Goal: Transaction & Acquisition: Subscribe to service/newsletter

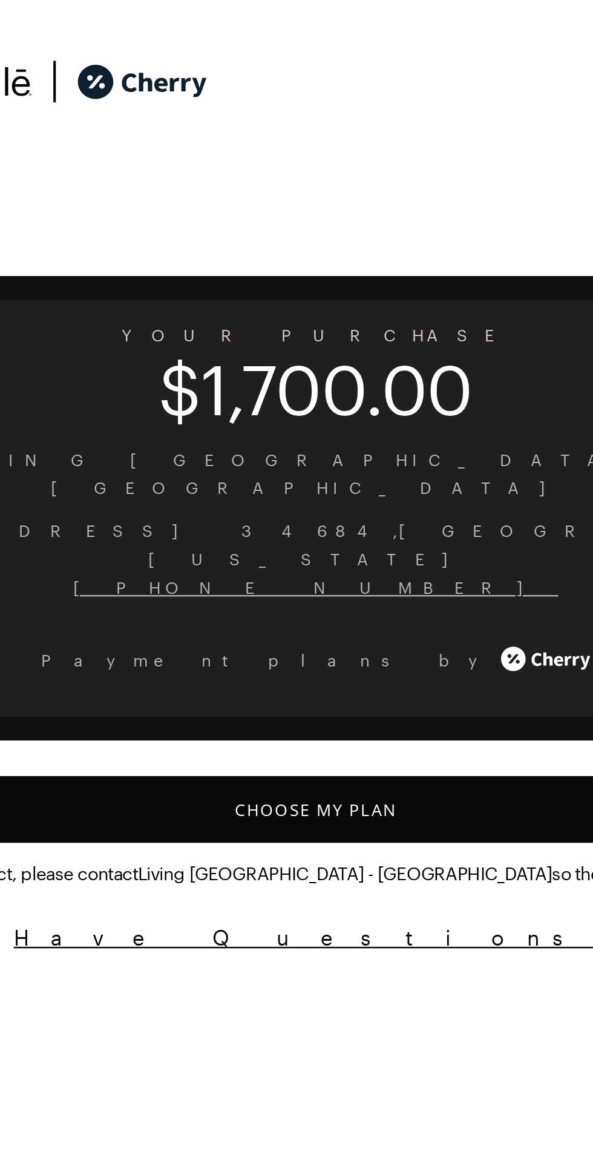
click at [293, 317] on button "Choose My Plan" at bounding box center [297, 330] width 564 height 27
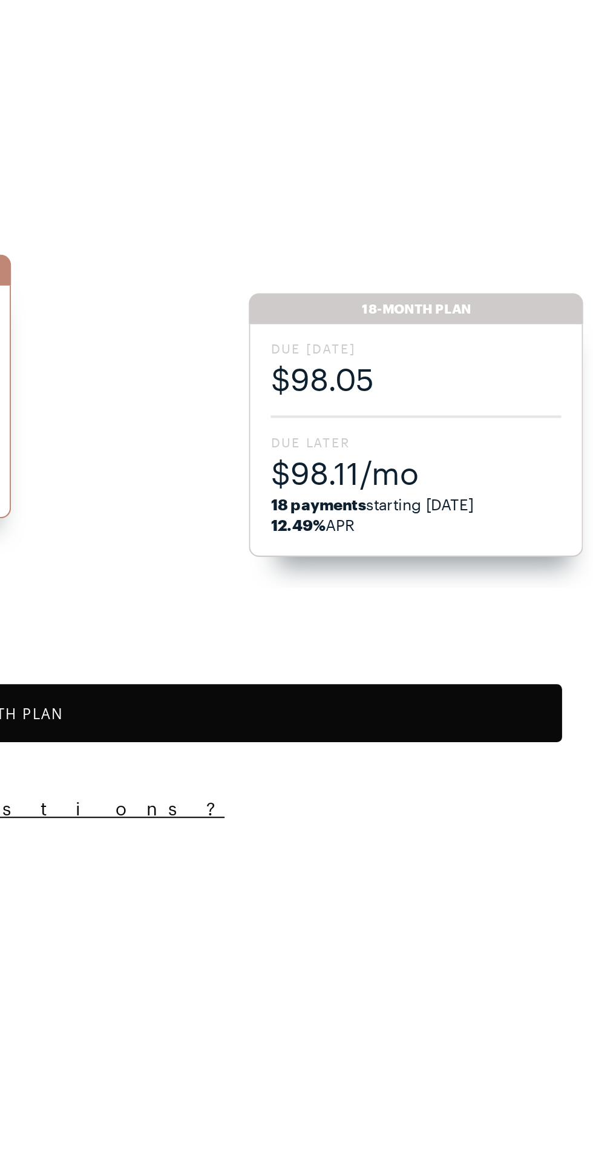
click at [464, 177] on span "$98.05" at bounding box center [510, 178] width 137 height 20
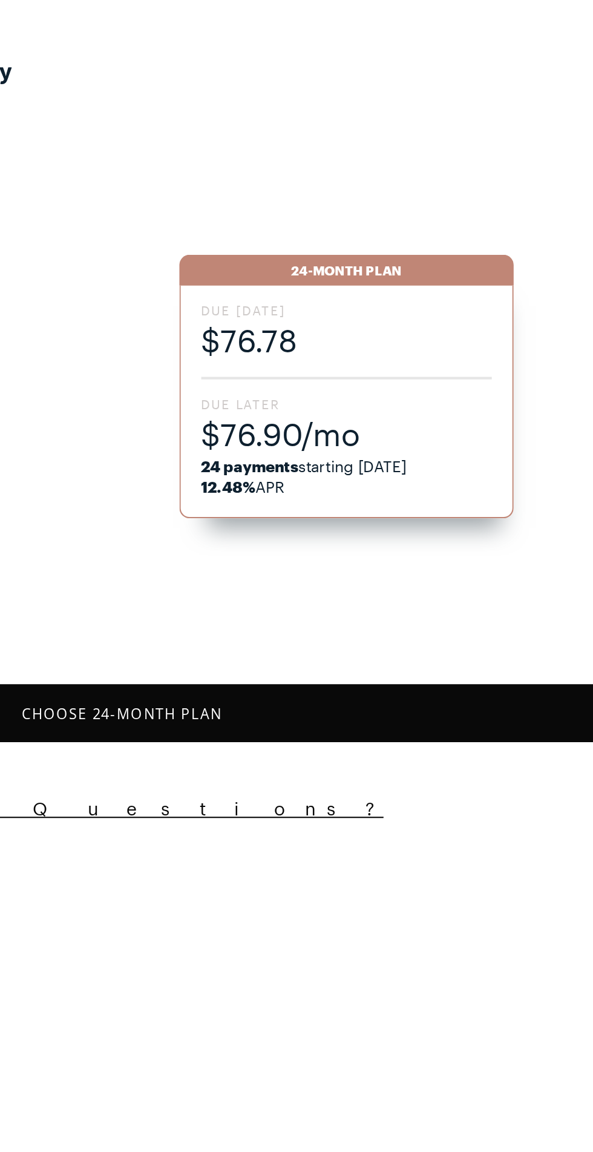
click at [352, 161] on span "$76.78" at bounding box center [402, 160] width 137 height 20
click at [343, 151] on span "$76.78" at bounding box center [402, 160] width 137 height 20
click at [337, 334] on button "Choose 24 -Month Plan" at bounding box center [297, 335] width 564 height 27
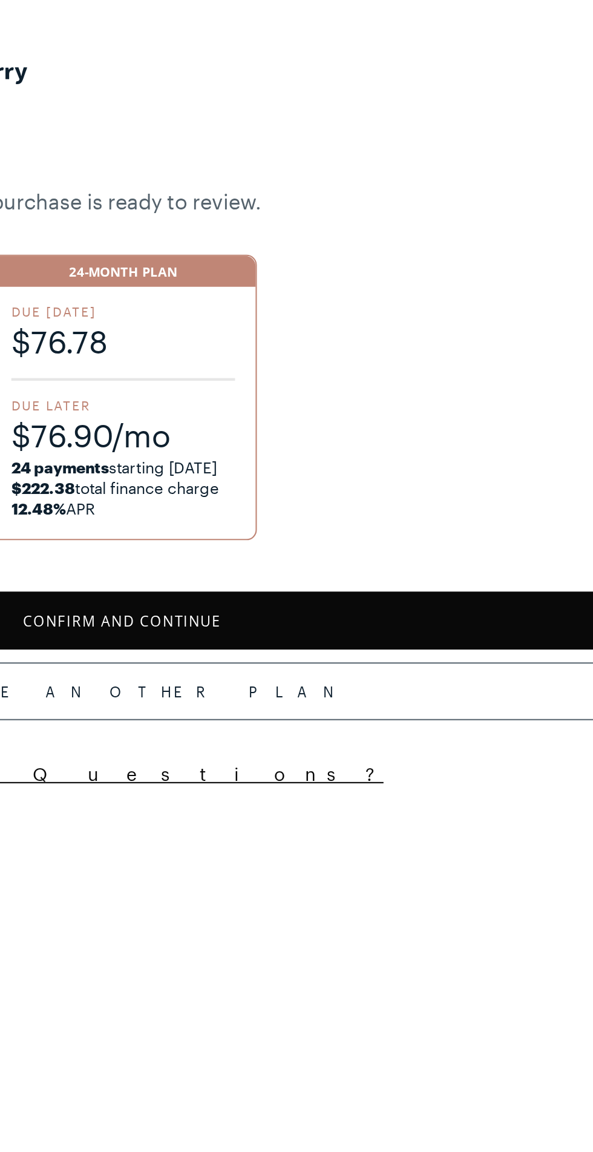
click at [328, 285] on button "Confirm and Continue" at bounding box center [297, 292] width 564 height 27
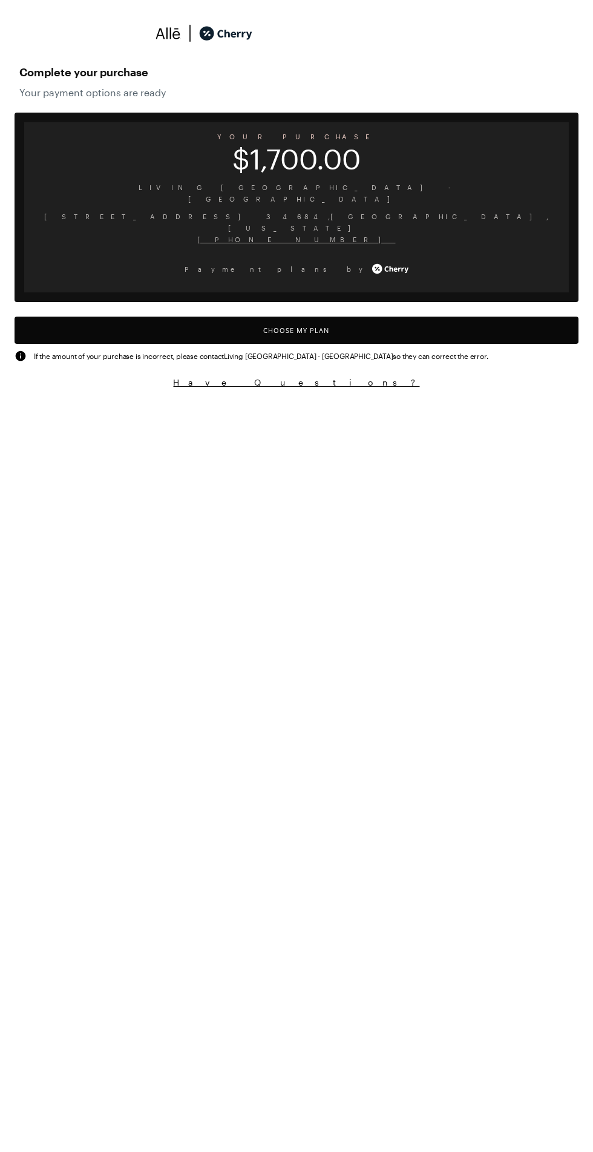
click at [334, 317] on button "Choose My Plan" at bounding box center [297, 330] width 564 height 27
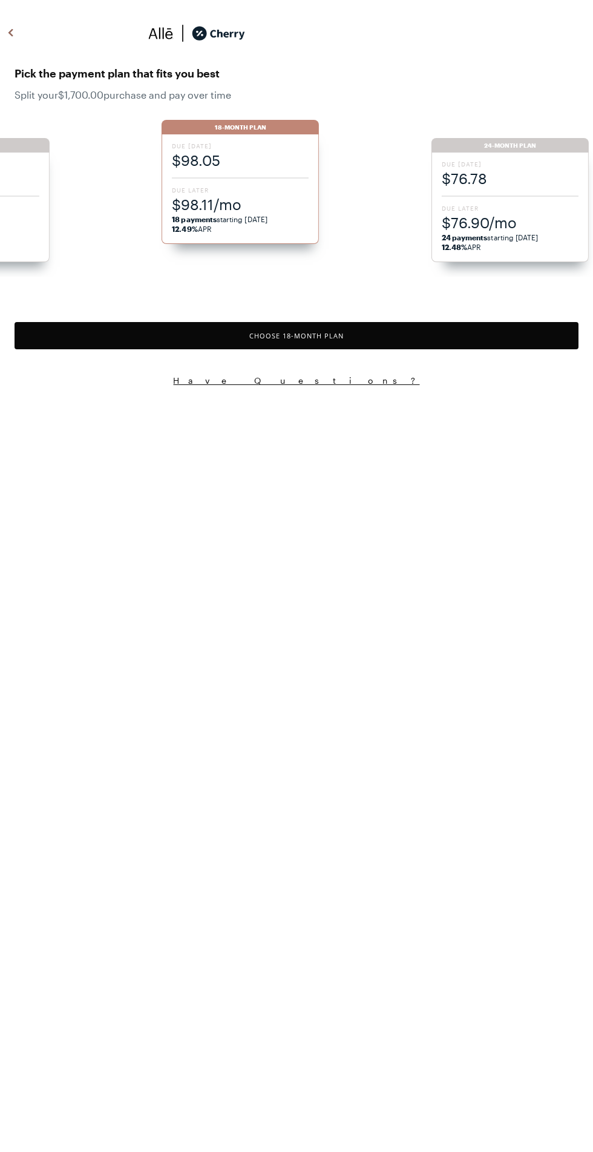
click at [481, 216] on span "$76.90/mo" at bounding box center [510, 223] width 137 height 20
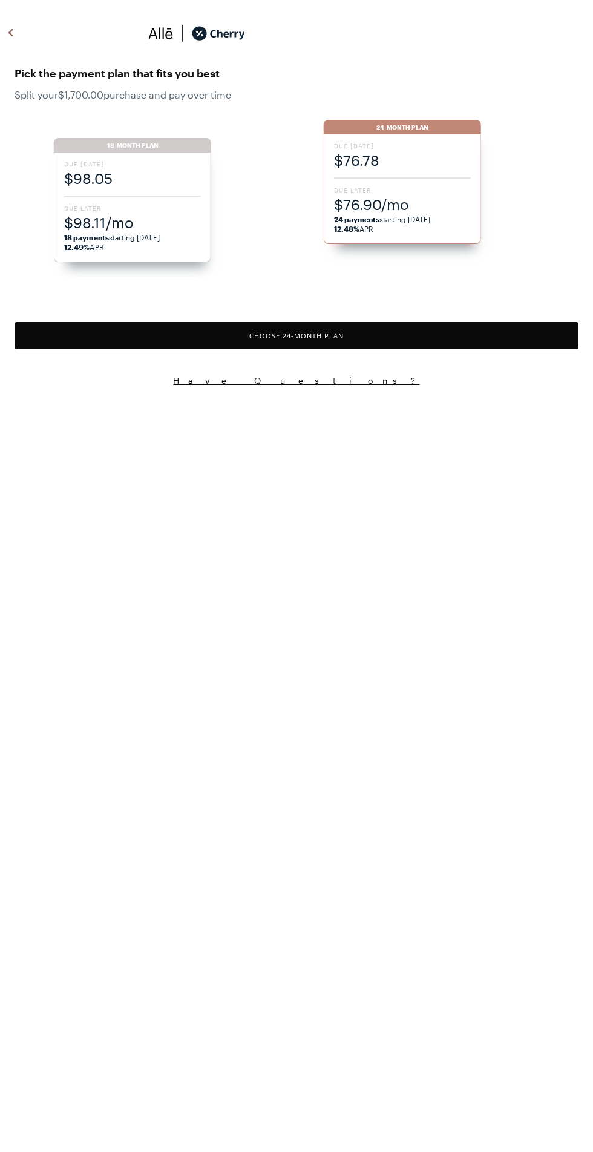
click at [375, 343] on button "Choose 24 -Month Plan" at bounding box center [297, 335] width 564 height 27
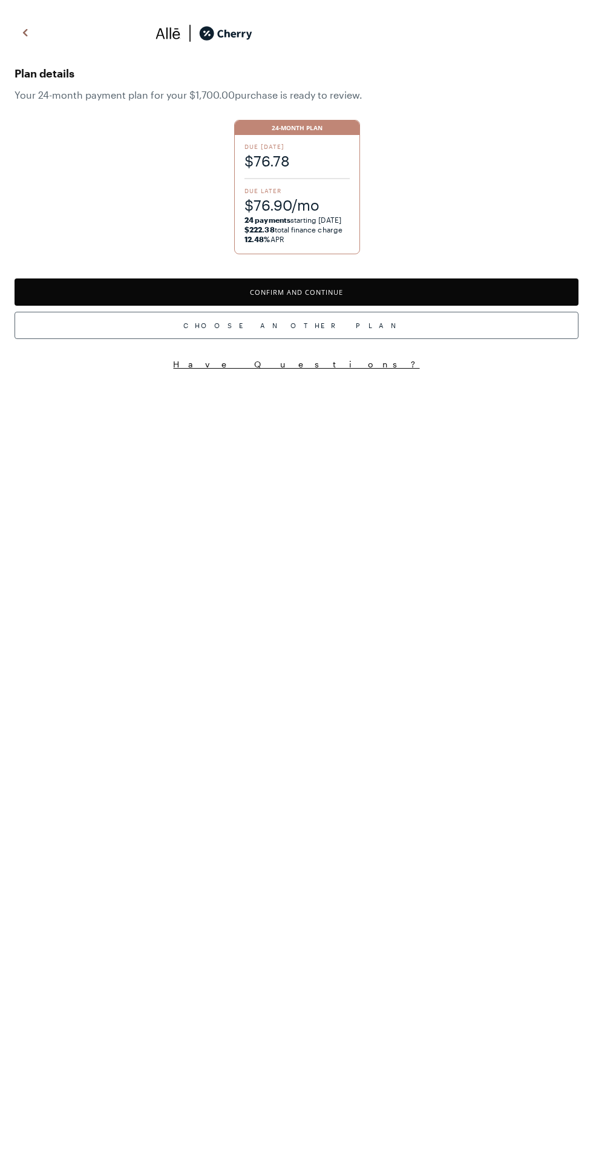
click at [363, 303] on button "Confirm and Continue" at bounding box center [297, 292] width 564 height 27
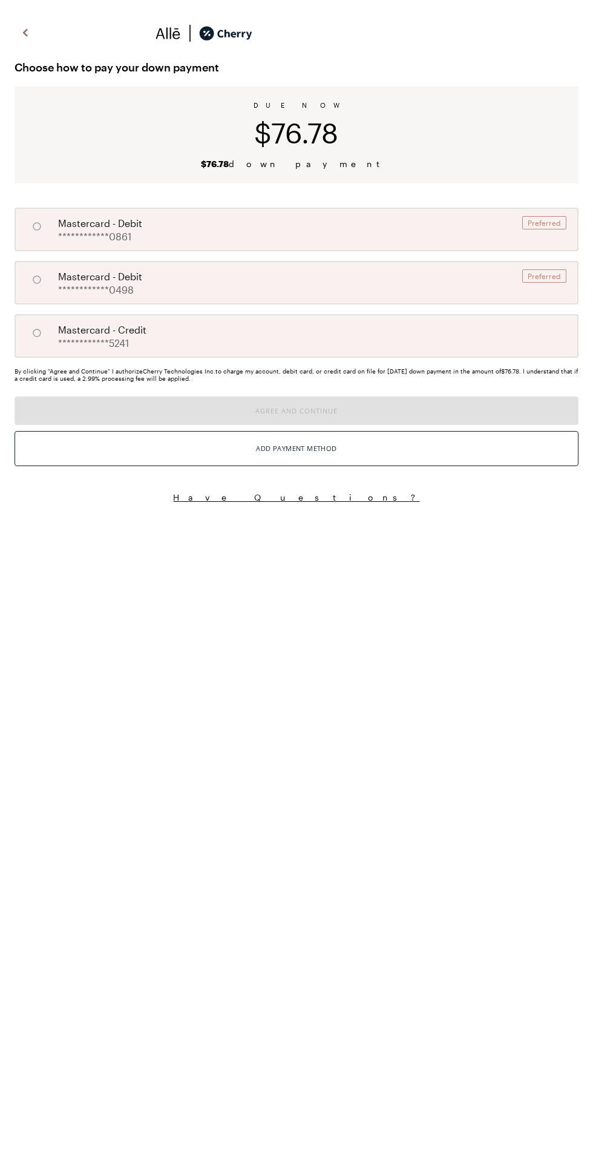
radio input "true"
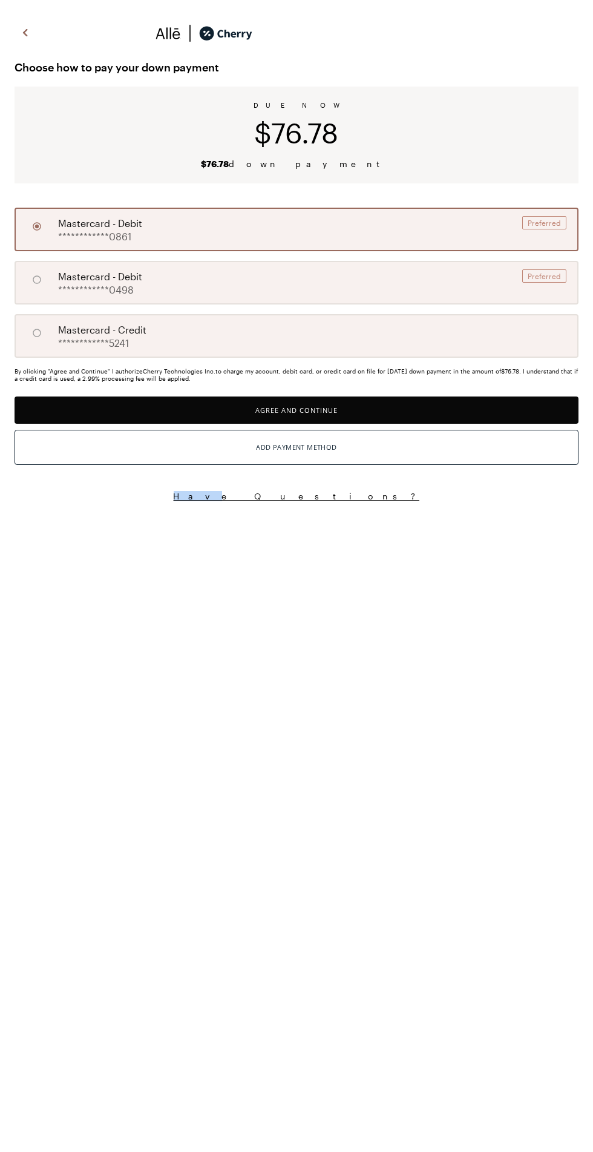
click at [93, 236] on span "**********" at bounding box center [94, 237] width 73 height 12
click at [230, 408] on button "Agree and Continue" at bounding box center [297, 410] width 564 height 27
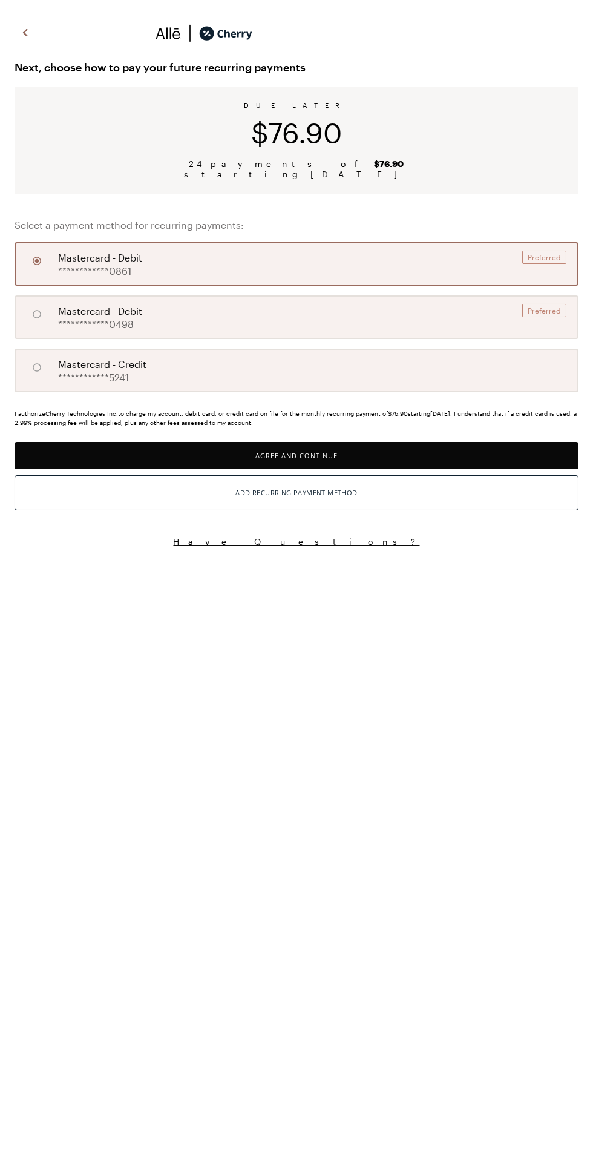
click at [301, 454] on button "Agree and Continue" at bounding box center [297, 455] width 564 height 27
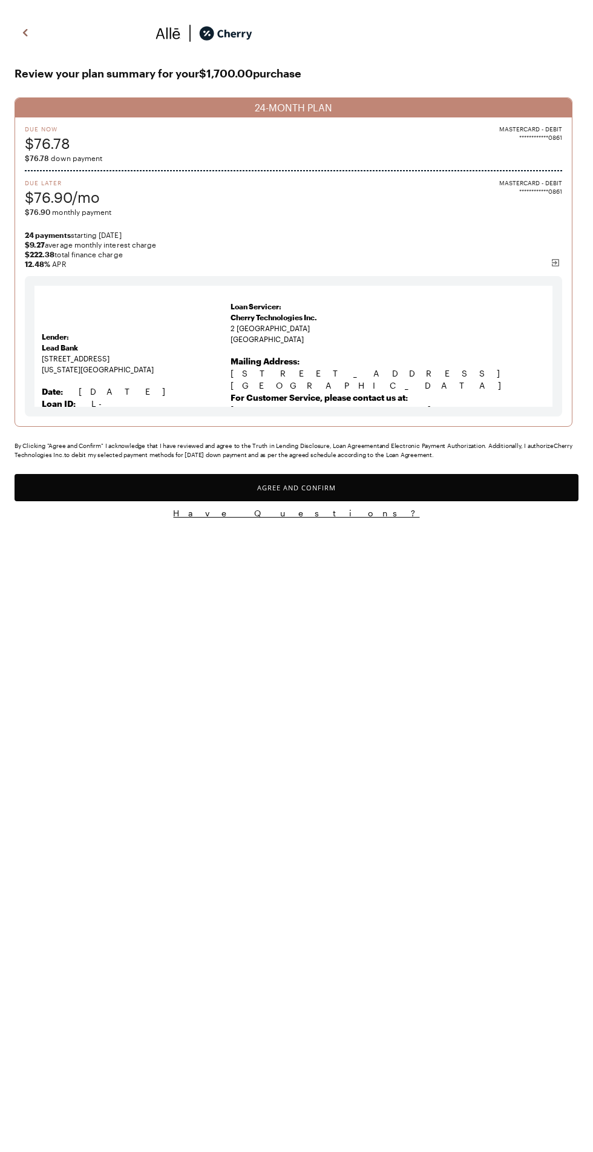
click at [453, 501] on button "Agree and Confirm" at bounding box center [297, 487] width 564 height 27
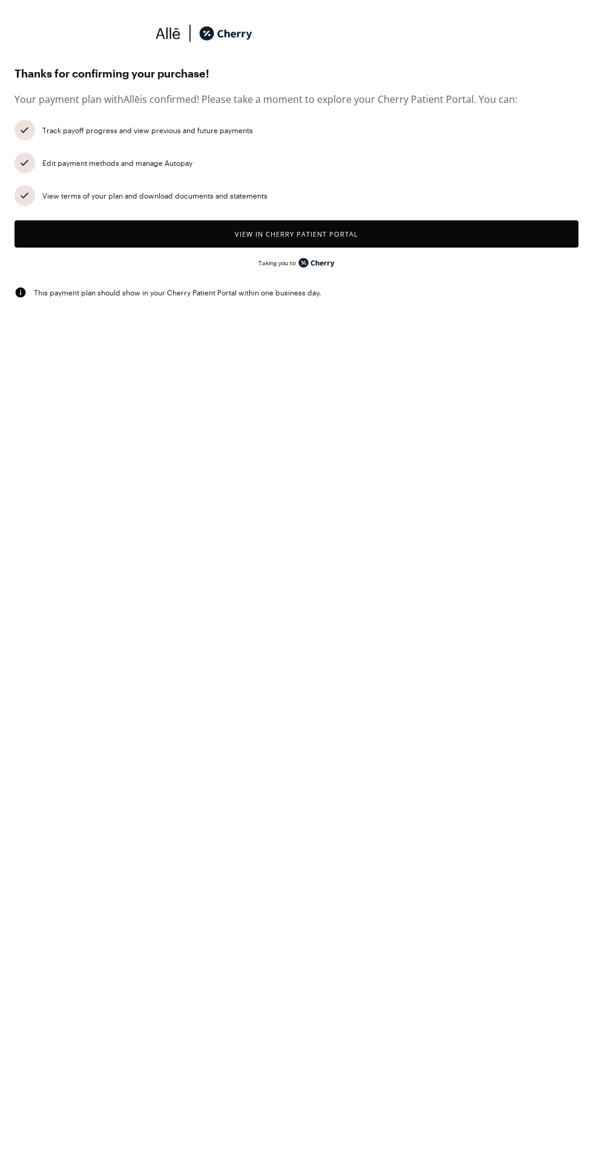
click at [592, 330] on html "Thanks for confirming your purchase! Your payment plan with Allē is confirmed! …" at bounding box center [296, 165] width 593 height 330
click at [18, 330] on html "Thanks for confirming your purchase! Your payment plan with Allē is confirmed! …" at bounding box center [296, 165] width 593 height 330
click at [572, 330] on html "Thanks for confirming your purchase! Your payment plan with Allē is confirmed! …" at bounding box center [296, 165] width 593 height 330
